Goal: Information Seeking & Learning: Learn about a topic

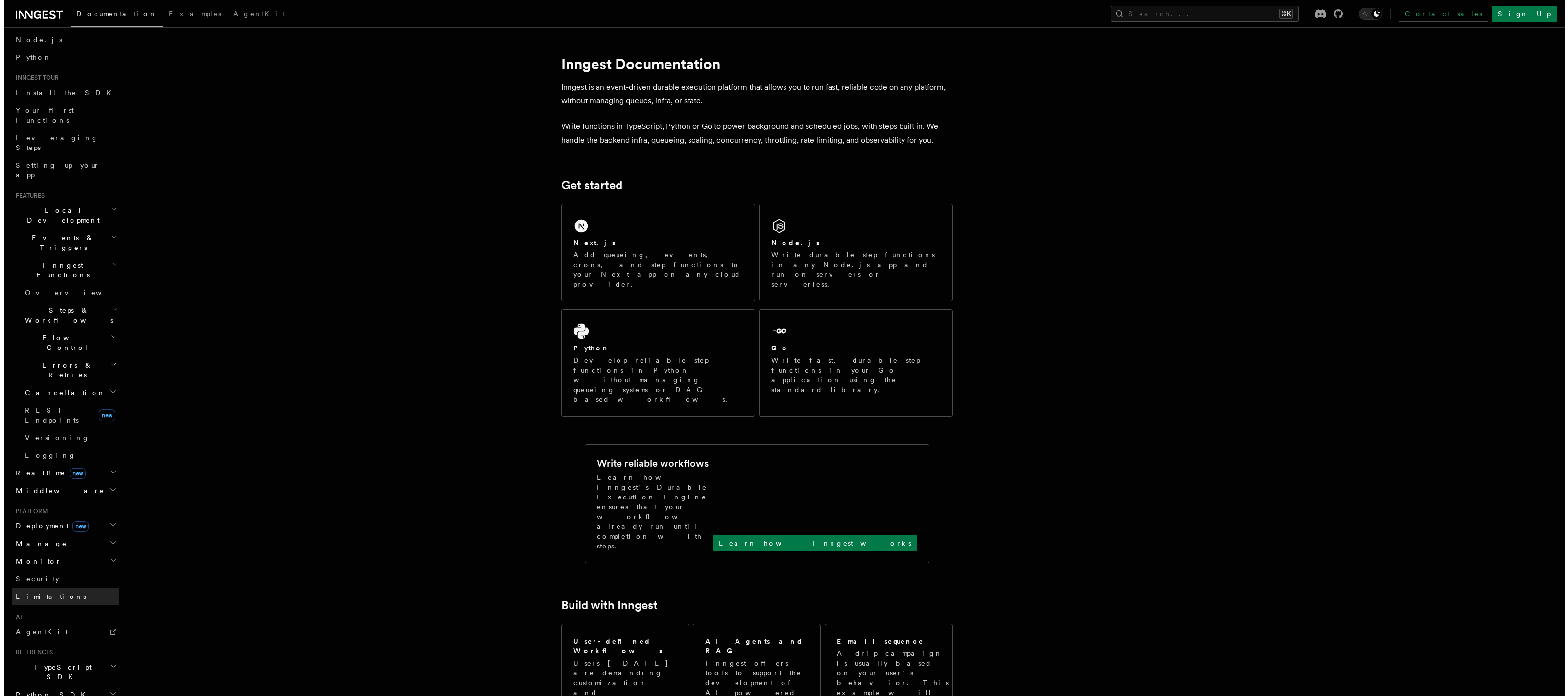
scroll to position [108, 0]
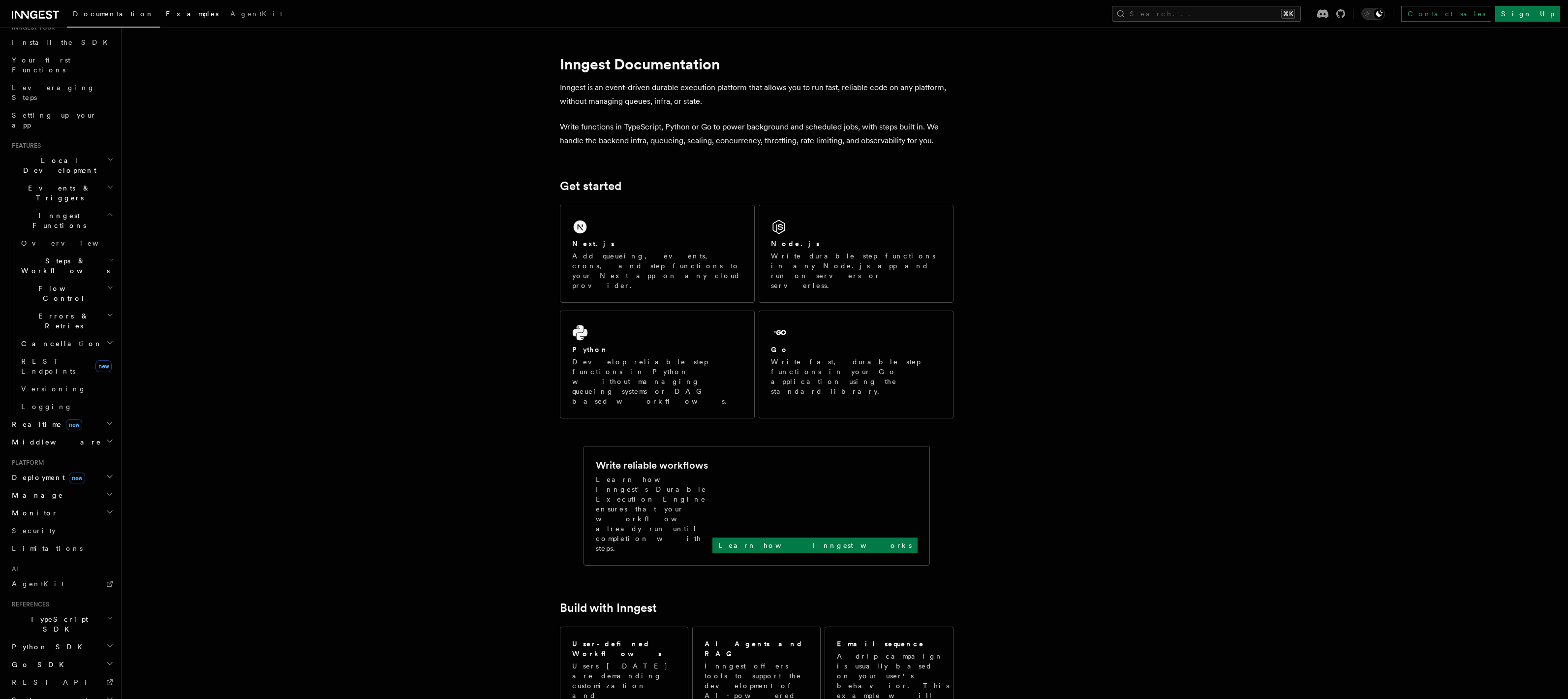
click at [166, 10] on span "Examples" at bounding box center [192, 14] width 52 height 8
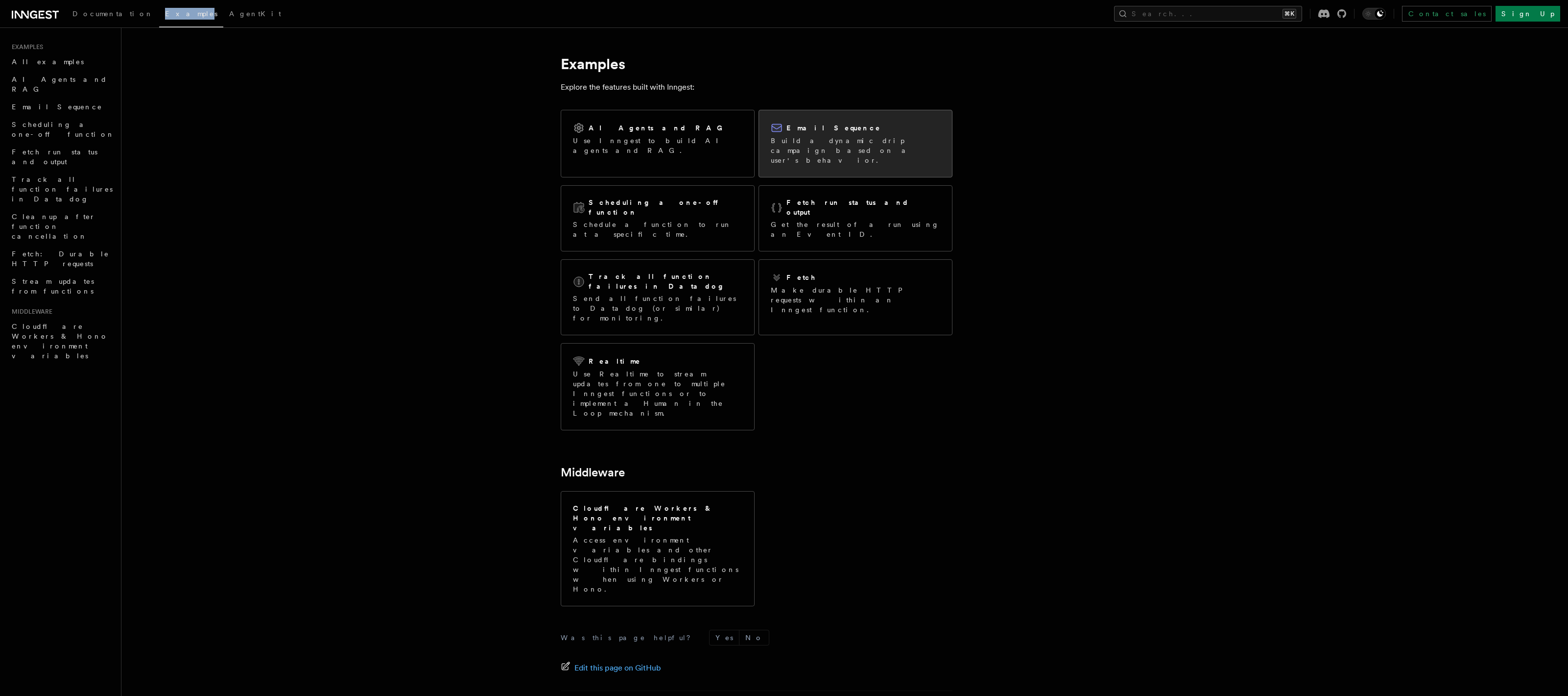
click at [847, 119] on div "Email Sequence Build a dynamic drip campaign based on a user's behavior." at bounding box center [855, 143] width 193 height 67
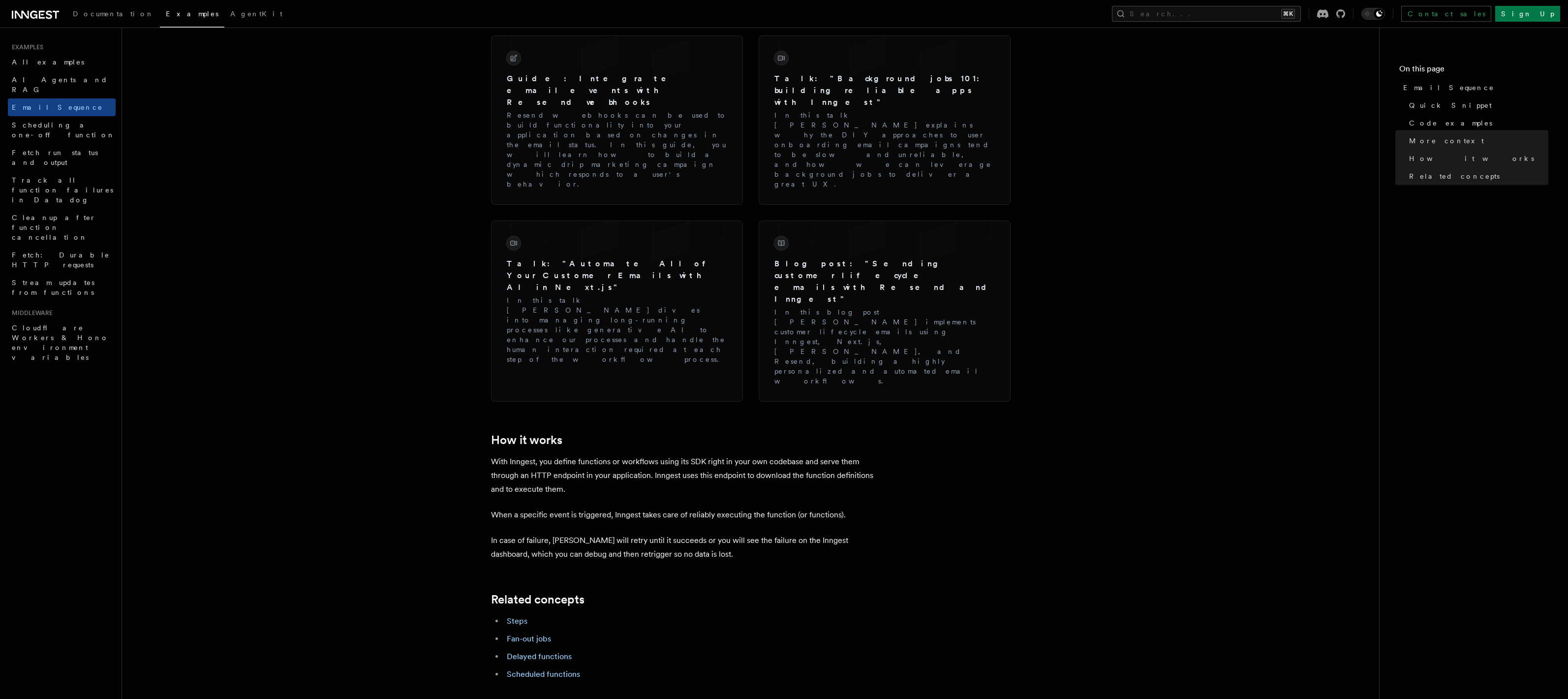
scroll to position [1267, 0]
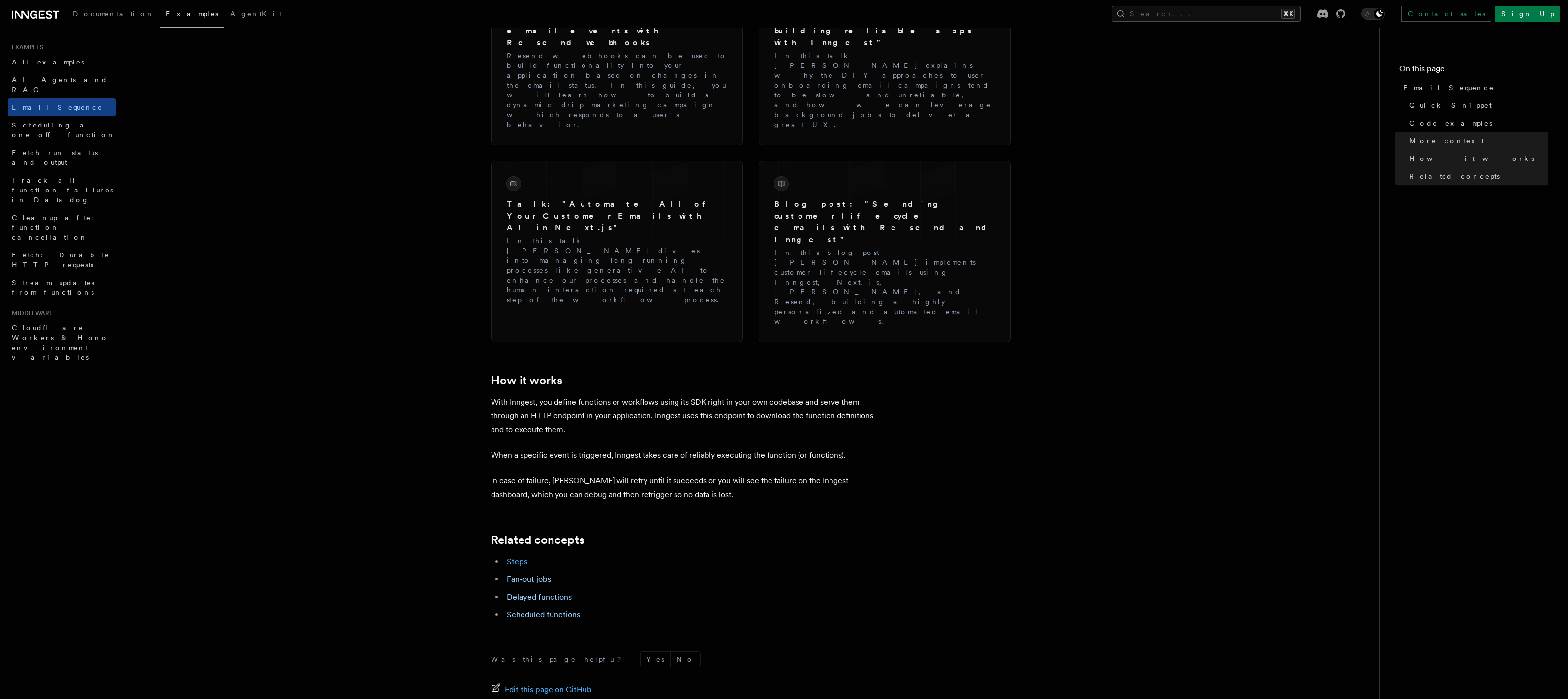
click at [518, 556] on link "Steps" at bounding box center [518, 561] width 21 height 10
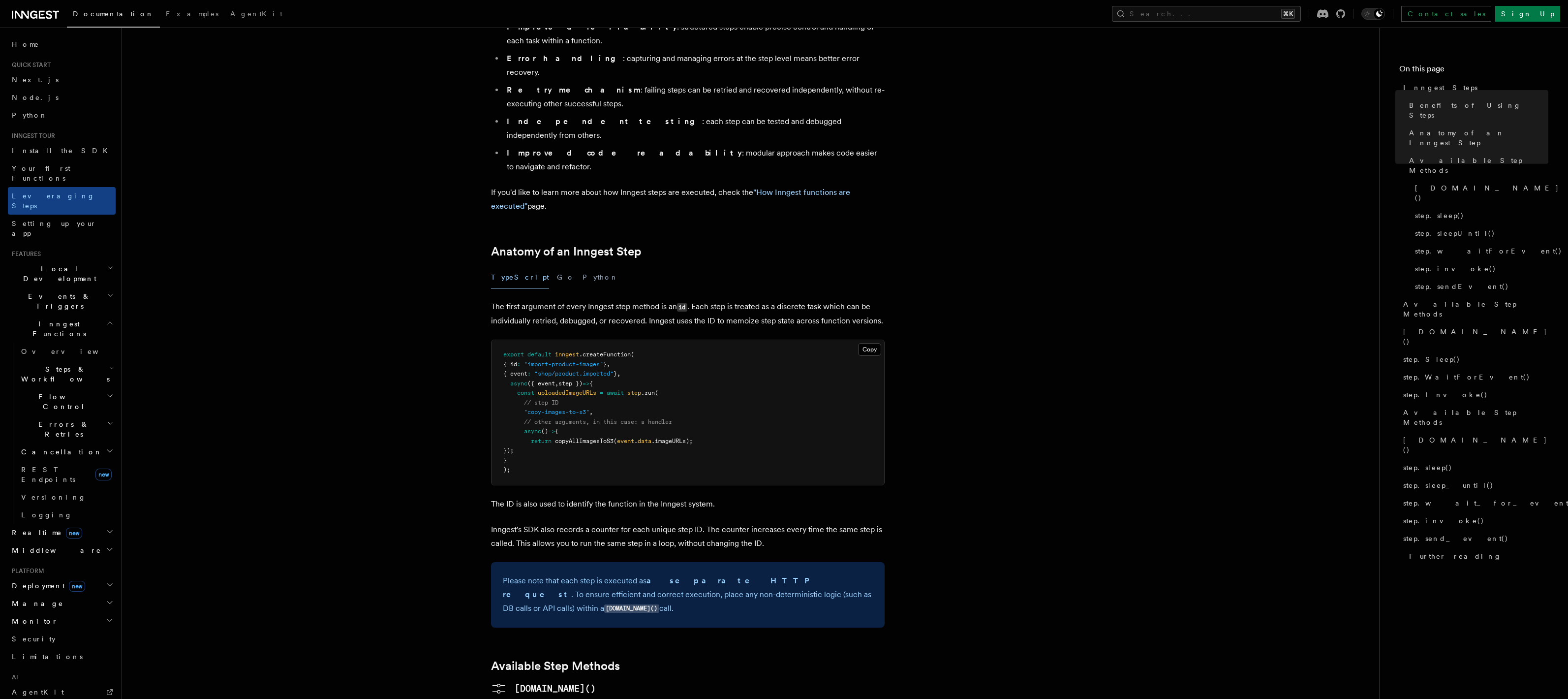
scroll to position [273, 0]
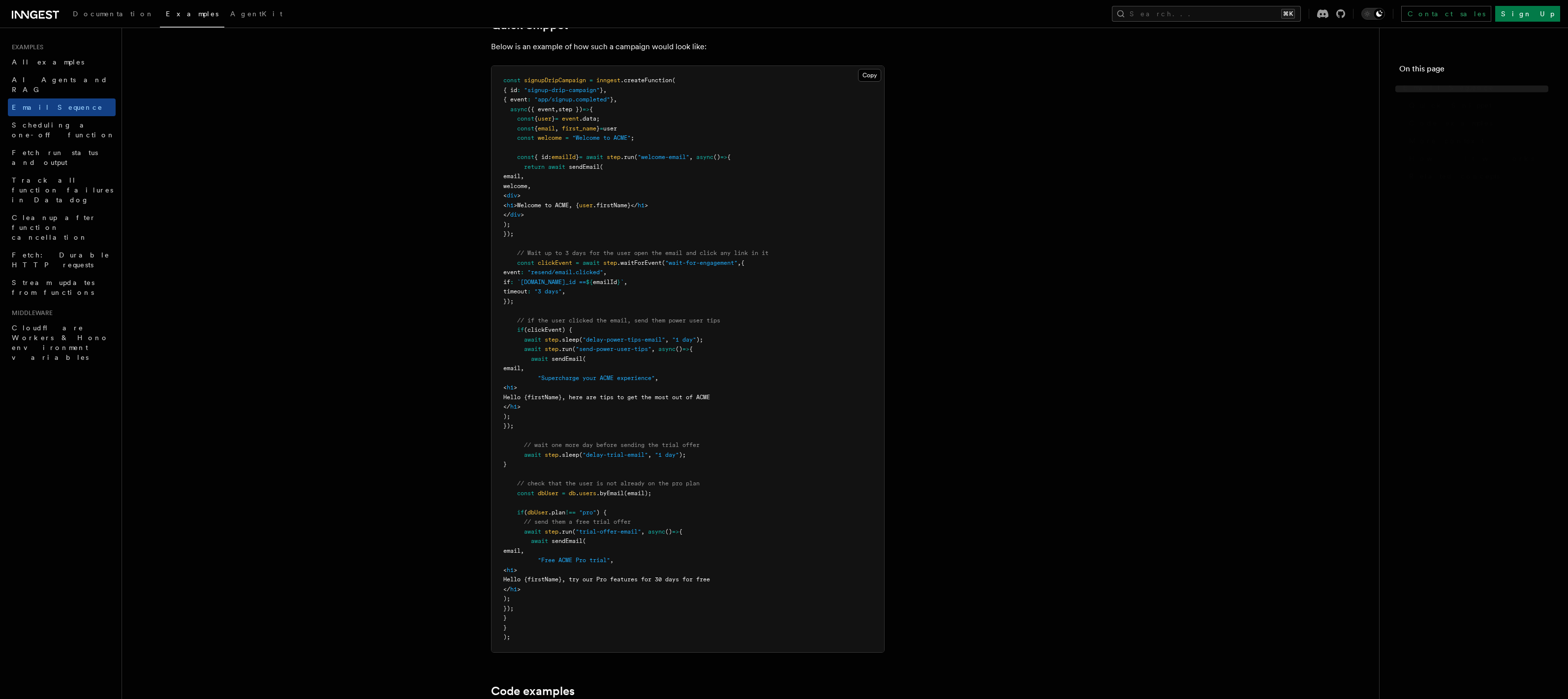
scroll to position [1267, 0]
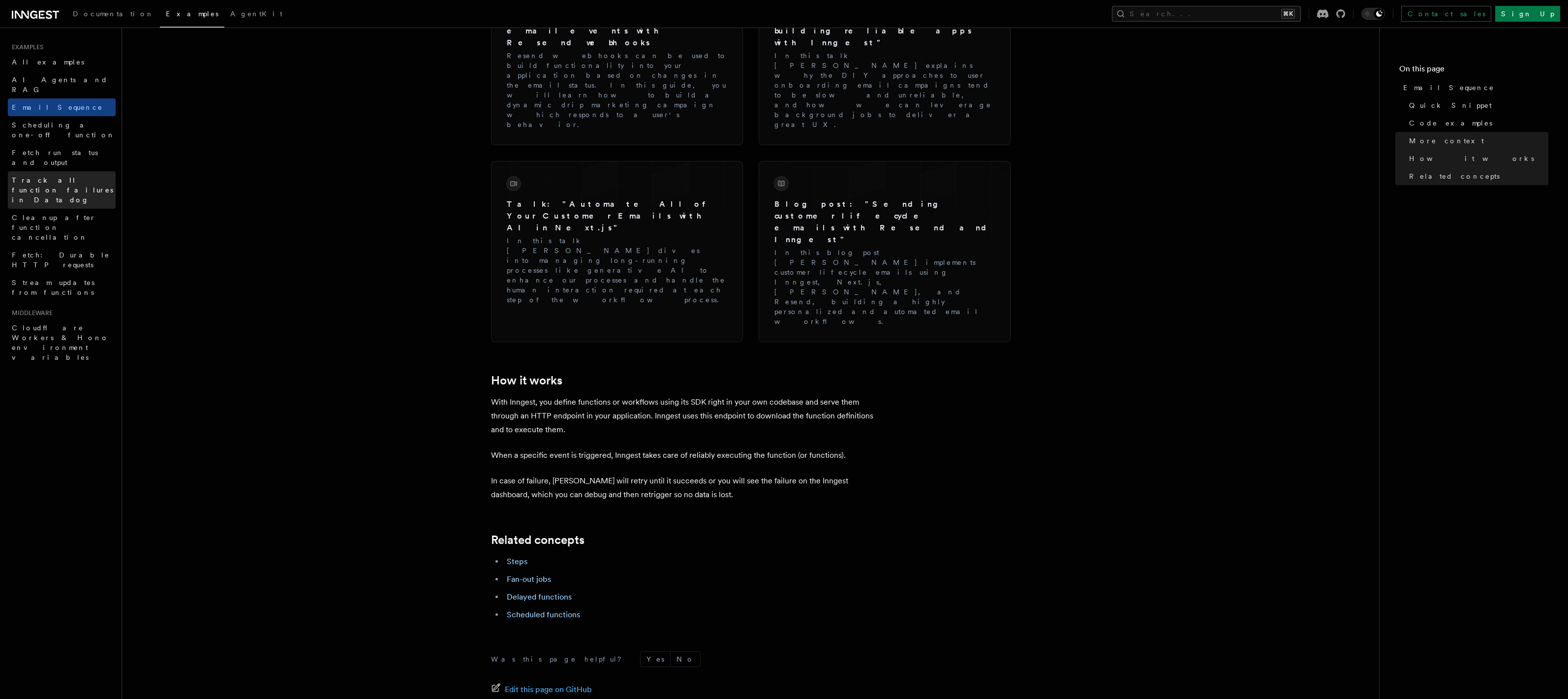
click at [35, 177] on span "Track all function failures in Datadog" at bounding box center [63, 190] width 102 height 27
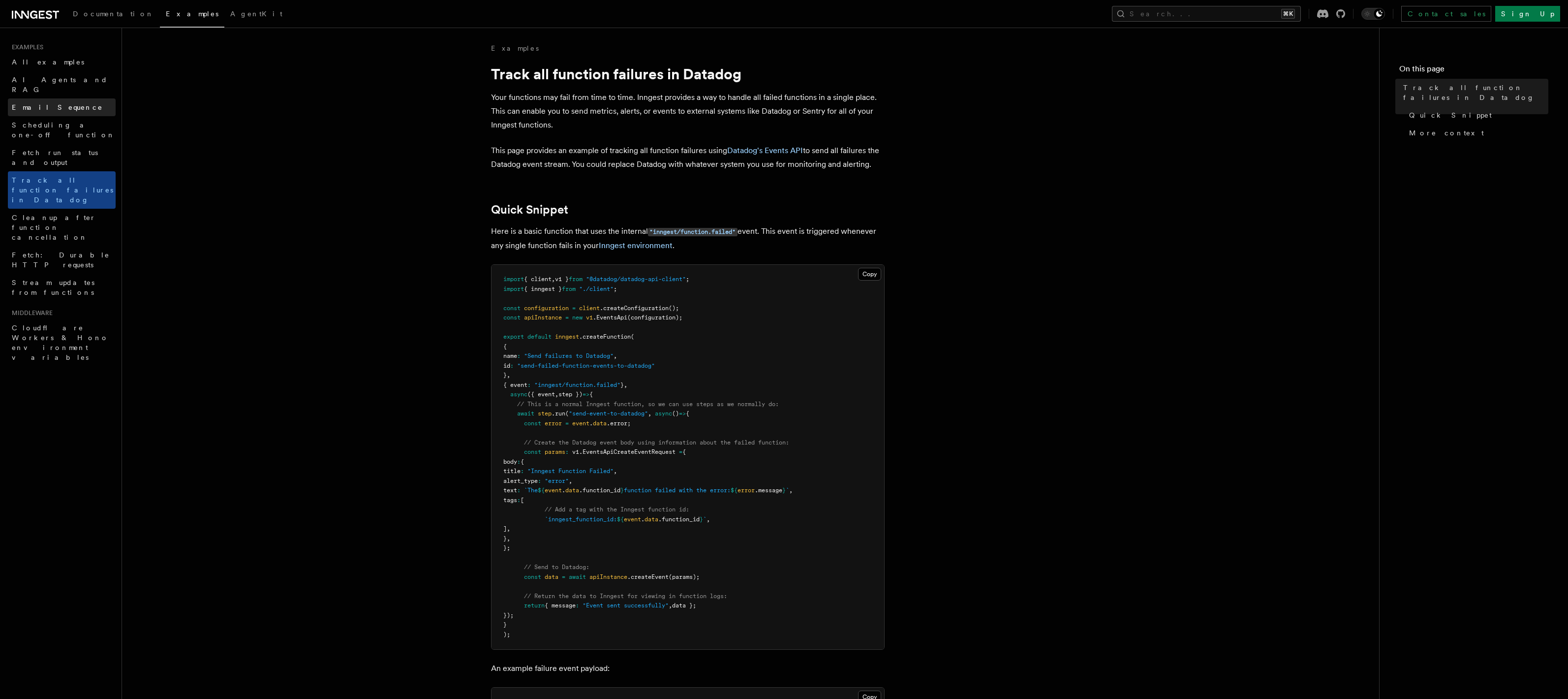
click at [46, 103] on span "Email Sequence" at bounding box center [57, 107] width 91 height 8
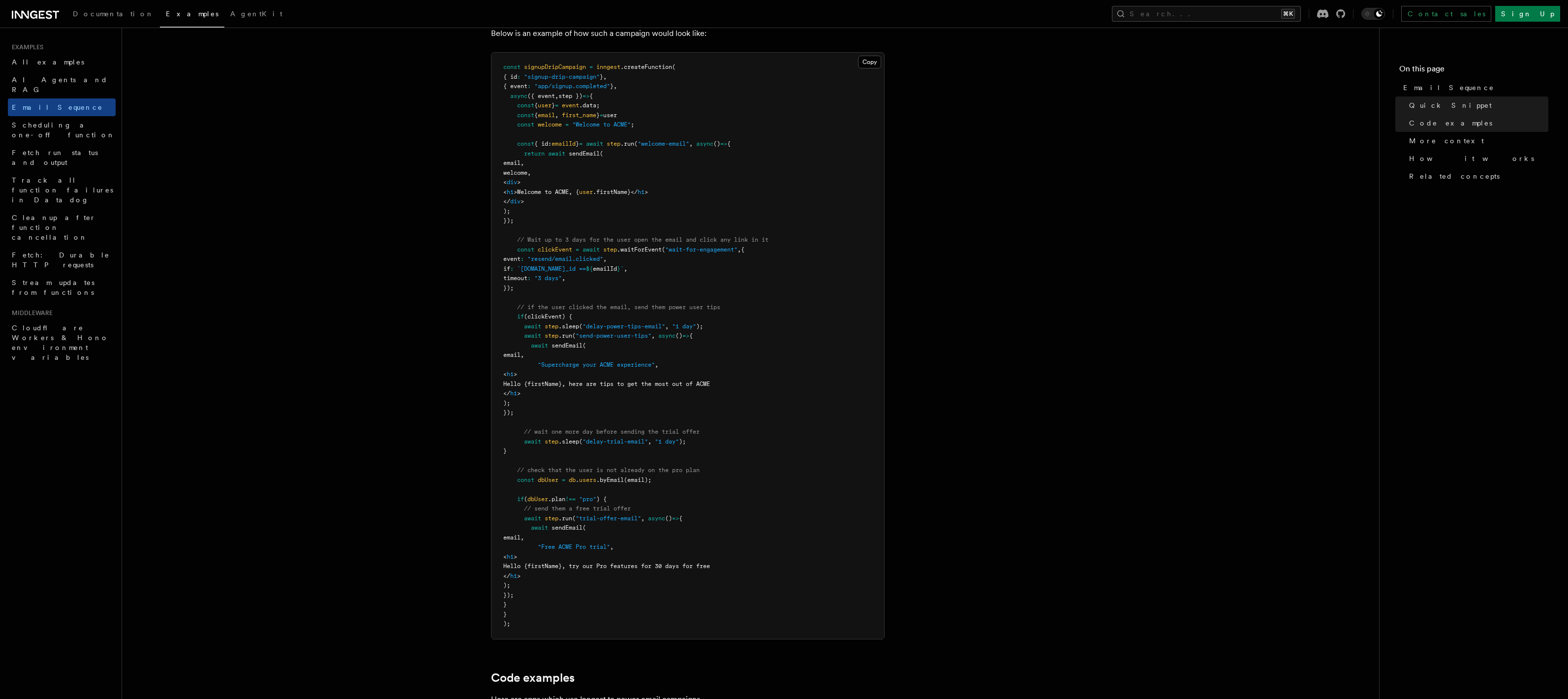
scroll to position [223, 0]
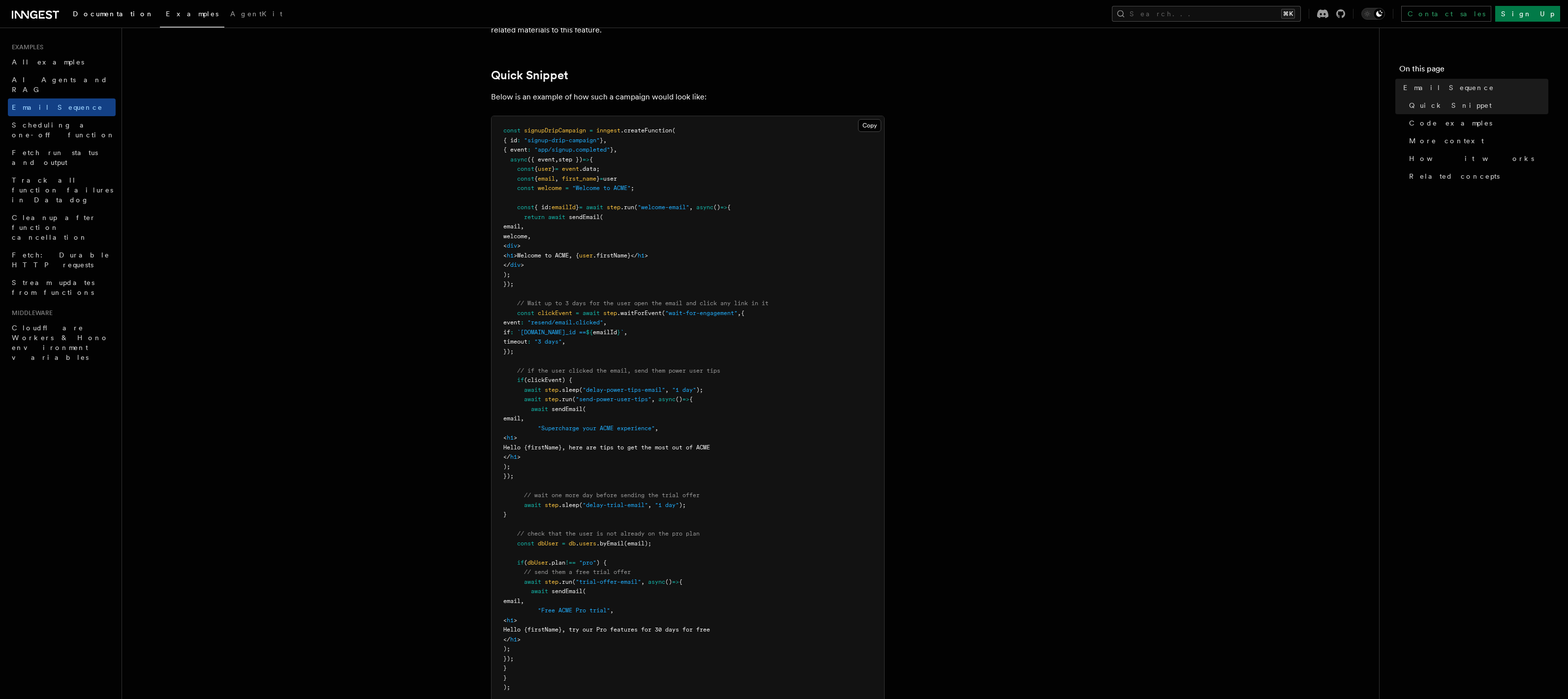
click at [86, 15] on span "Documentation" at bounding box center [113, 14] width 81 height 8
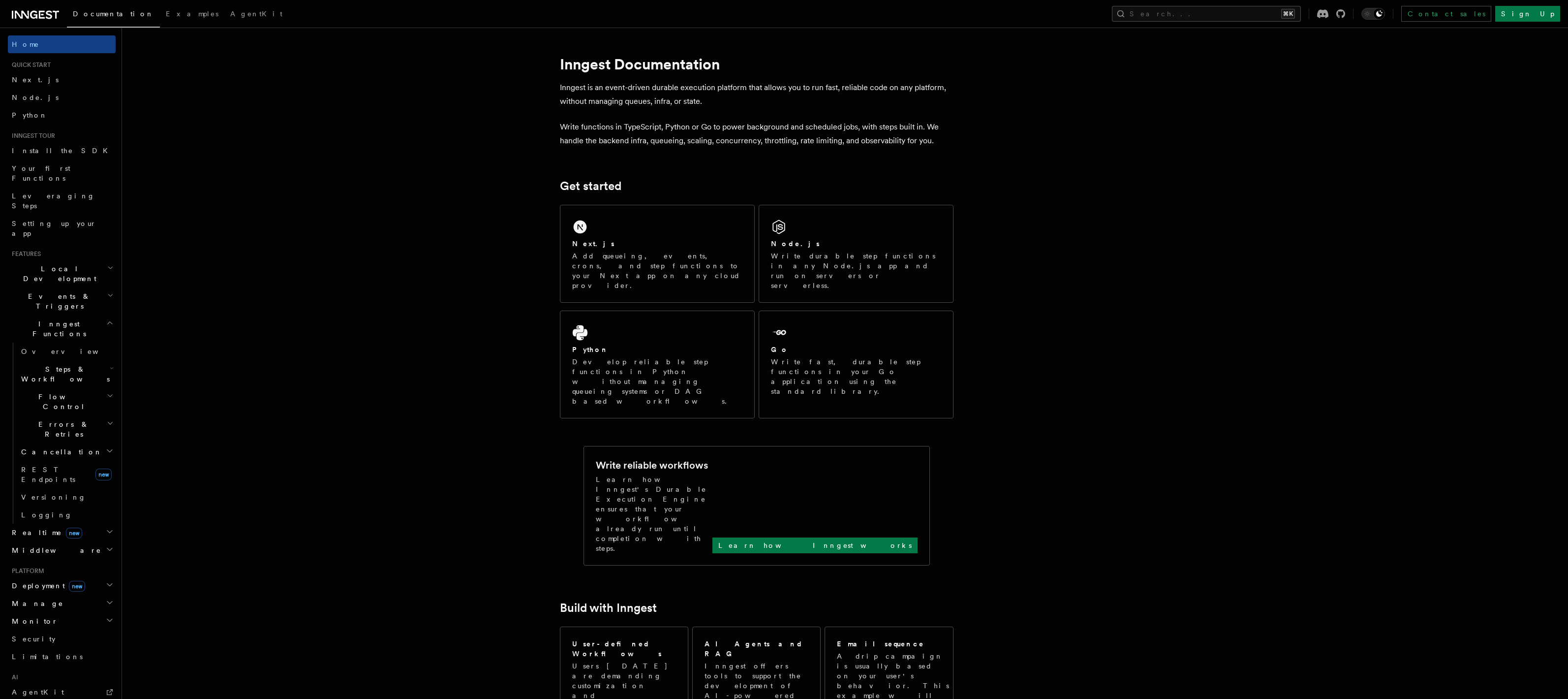
click at [69, 287] on h2 "Events & Triggers" at bounding box center [62, 301] width 108 height 27
click at [60, 352] on span "Sending events" at bounding box center [68, 362] width 94 height 19
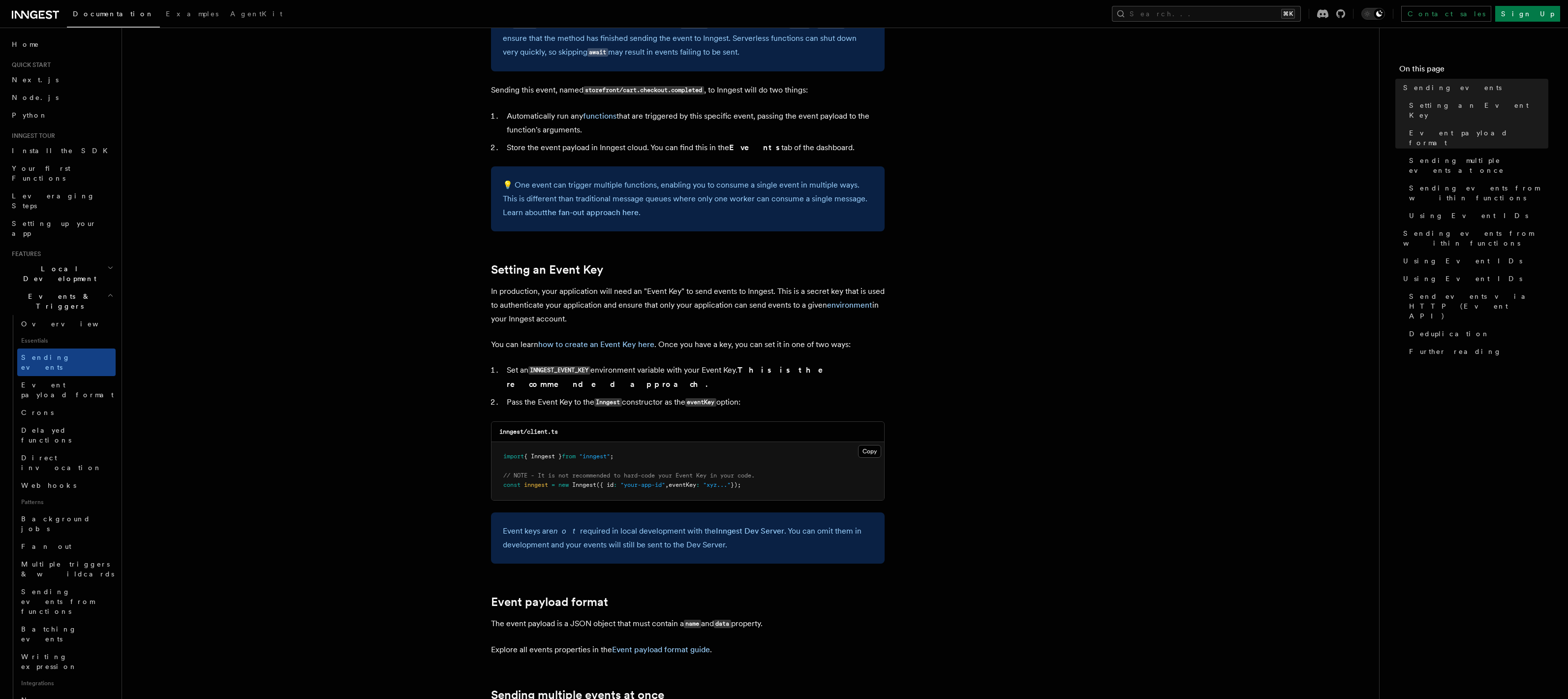
scroll to position [210, 0]
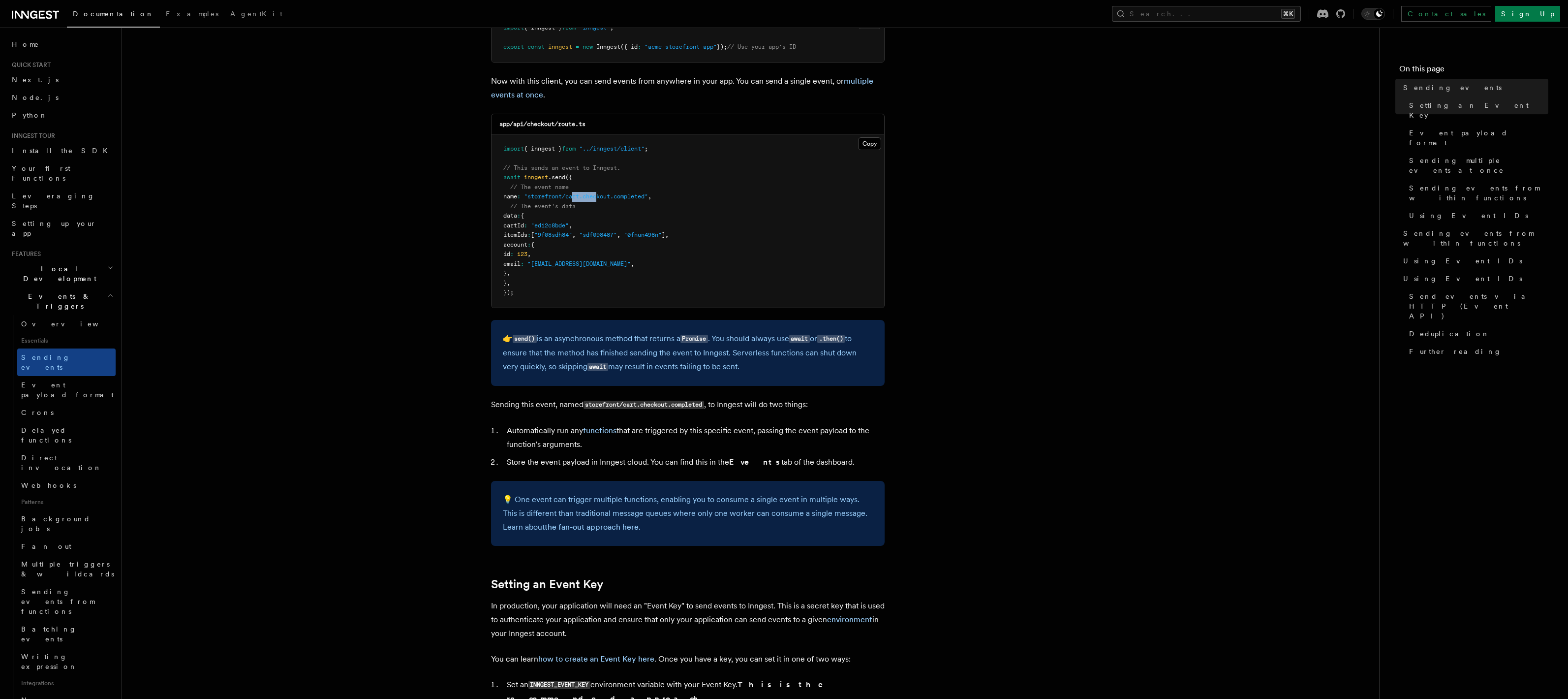
drag, startPoint x: 581, startPoint y: 196, endPoint x: 606, endPoint y: 197, distance: 25.0
click at [606, 197] on span ""storefront/cart.checkout.completed"" at bounding box center [586, 196] width 124 height 7
click at [587, 206] on pre "import { inngest } from "../inngest/client" ; // This sends an event to Inngest…" at bounding box center [688, 221] width 393 height 173
click at [75, 380] on span "Event payload format" at bounding box center [68, 389] width 94 height 19
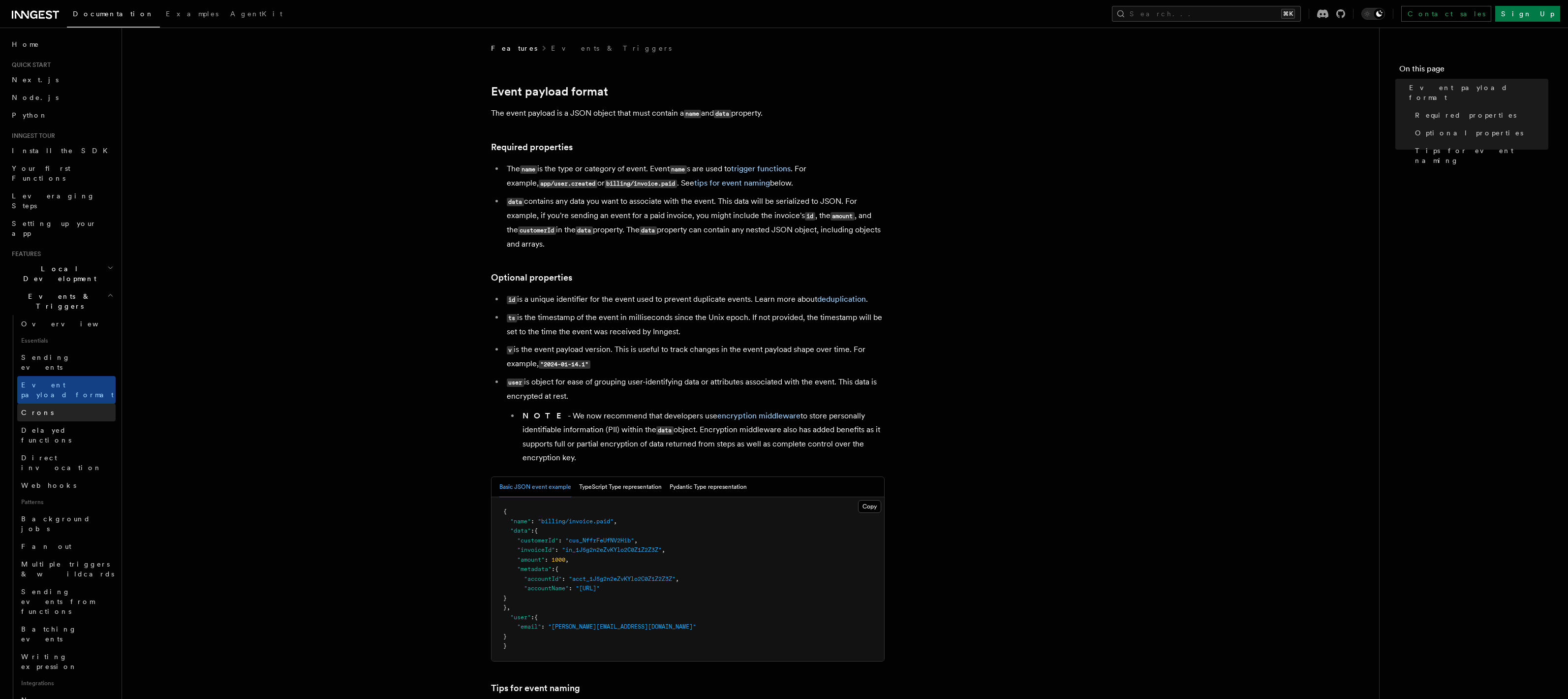
click at [73, 403] on link "Crons" at bounding box center [66, 412] width 98 height 18
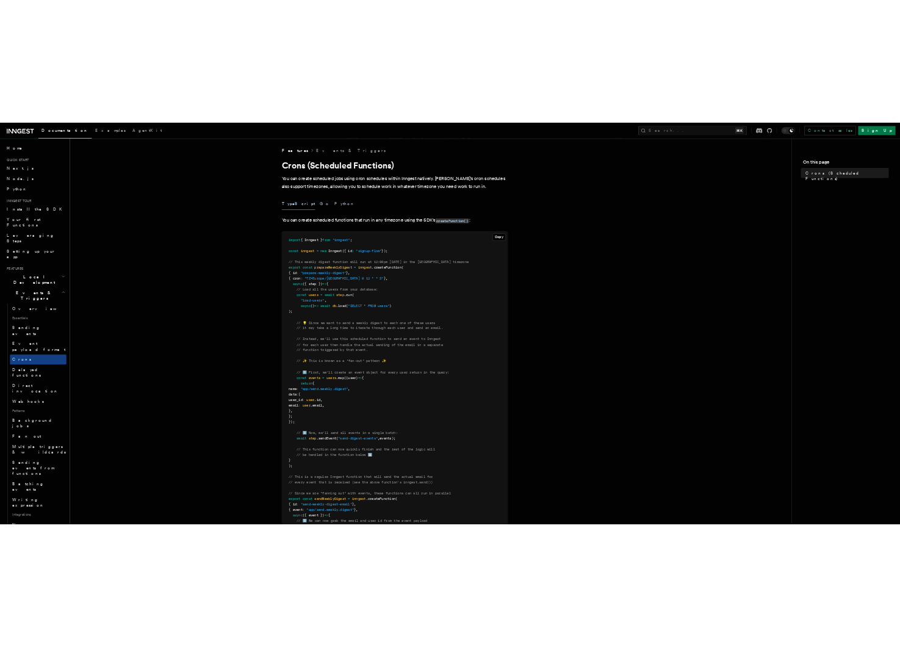
scroll to position [1, 0]
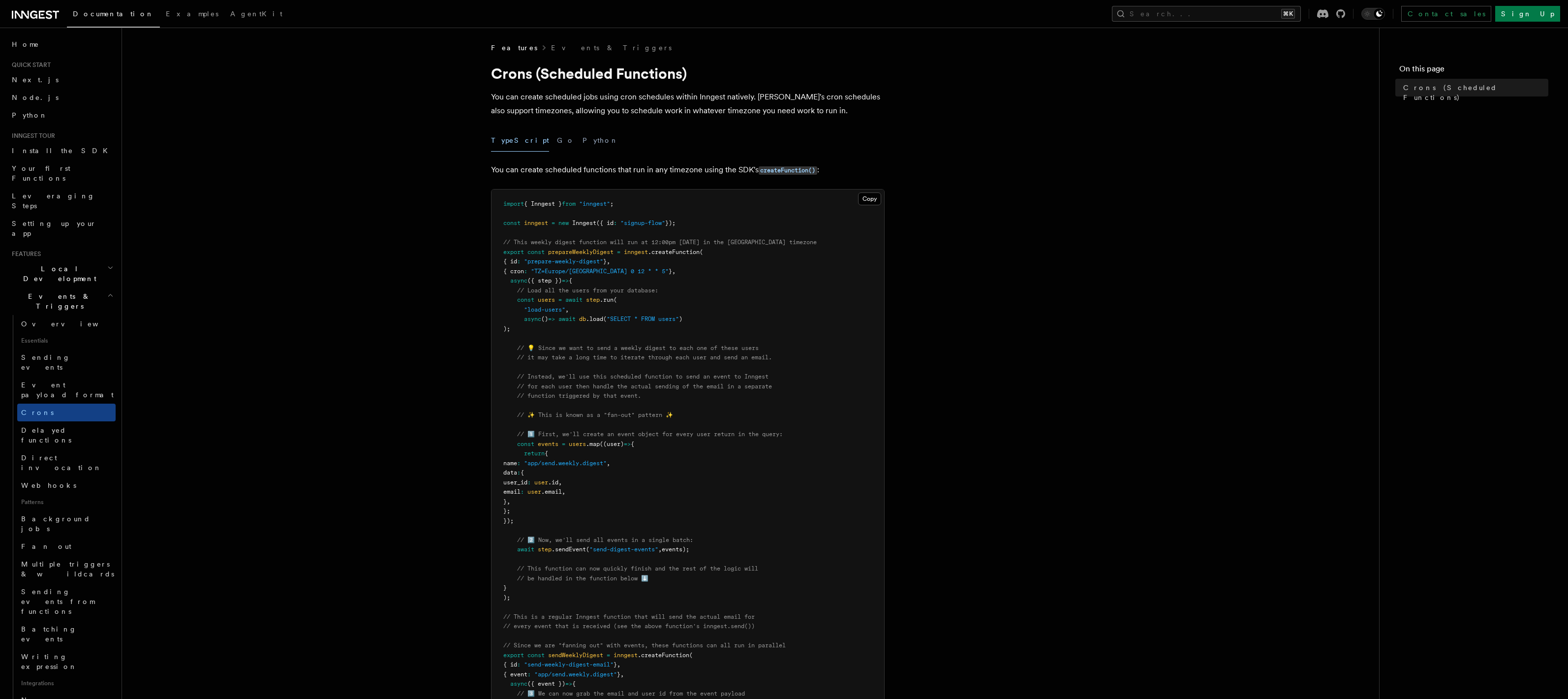
click at [354, 231] on article "Features Events & Triggers Crons (Scheduled Functions) You can create scheduled…" at bounding box center [751, 560] width 1225 height 1036
